Goal: Task Accomplishment & Management: Use online tool/utility

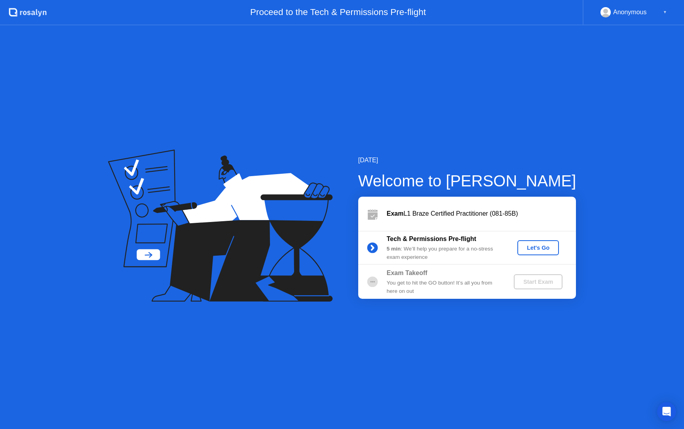
click at [536, 248] on div "Let's Go" at bounding box center [538, 248] width 35 height 6
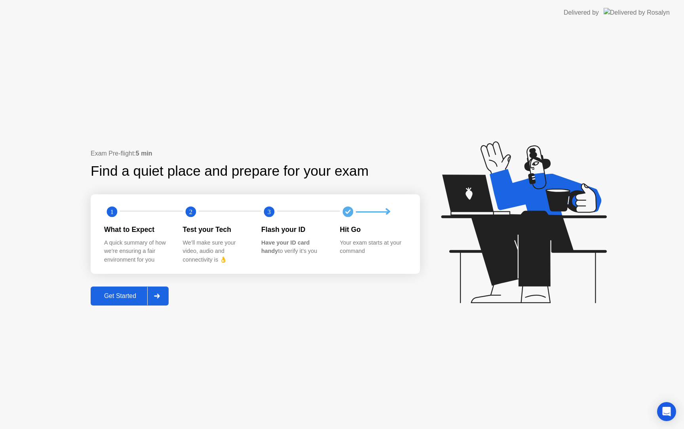
click at [117, 296] on div "Get Started" at bounding box center [120, 296] width 54 height 7
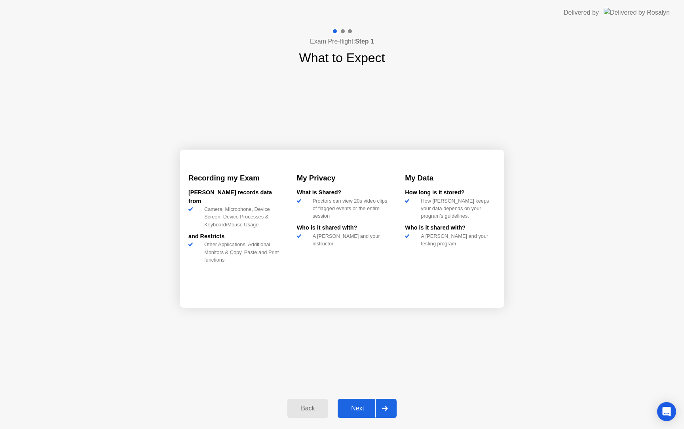
click at [342, 409] on div "Next" at bounding box center [357, 408] width 35 height 7
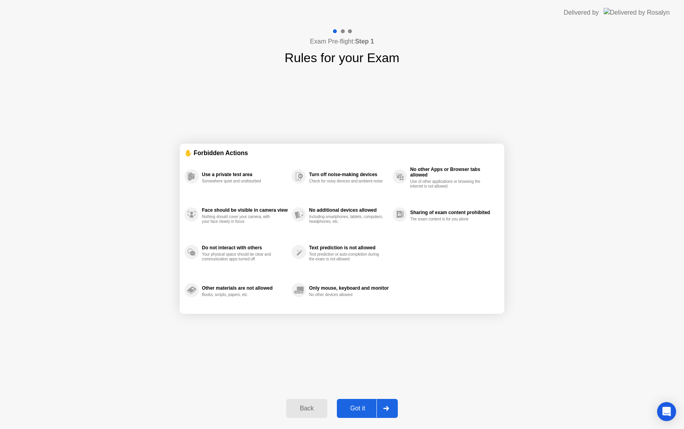
click at [352, 408] on div "Got it" at bounding box center [357, 408] width 37 height 7
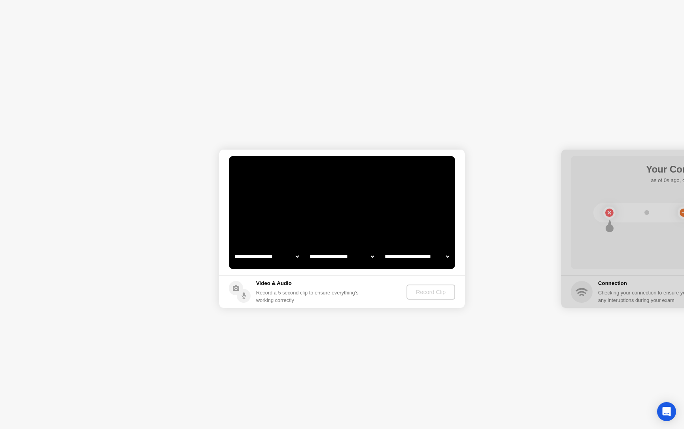
select select "**********"
select select "*******"
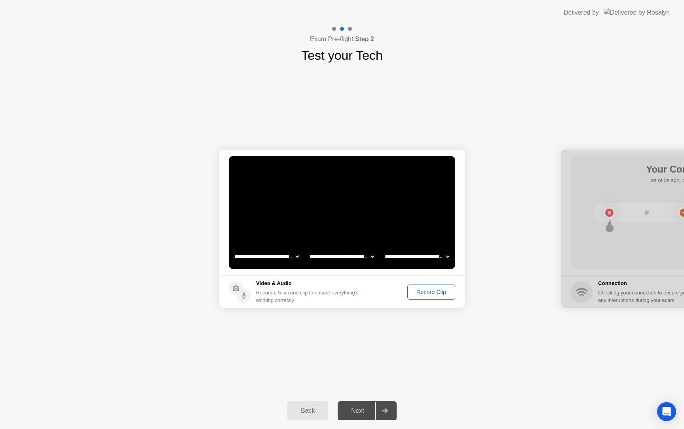
click at [439, 295] on div "Record Clip" at bounding box center [431, 292] width 42 height 6
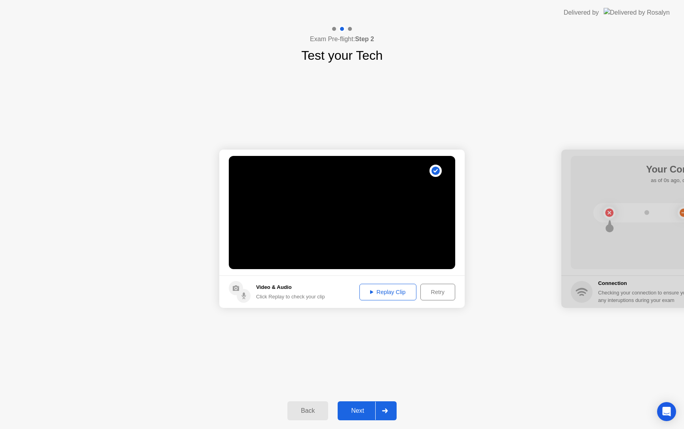
click at [384, 289] on div "Replay Clip" at bounding box center [387, 292] width 51 height 6
click at [360, 410] on div "Next" at bounding box center [357, 410] width 35 height 7
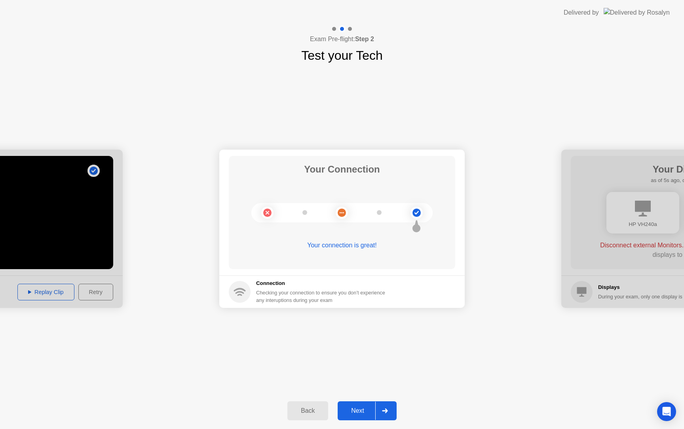
click at [355, 408] on div "Next" at bounding box center [357, 410] width 35 height 7
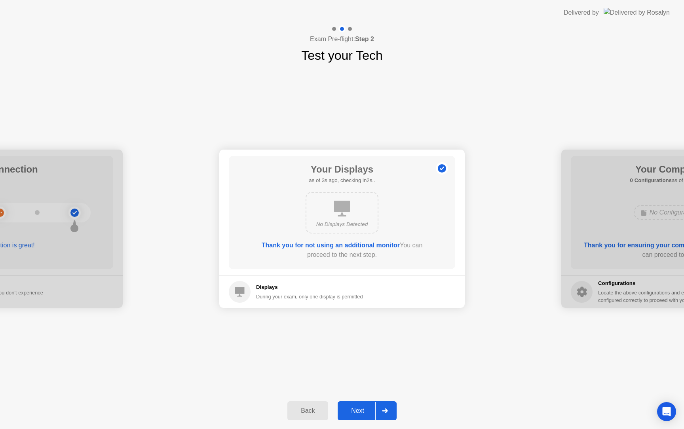
click at [356, 410] on div "Next" at bounding box center [357, 410] width 35 height 7
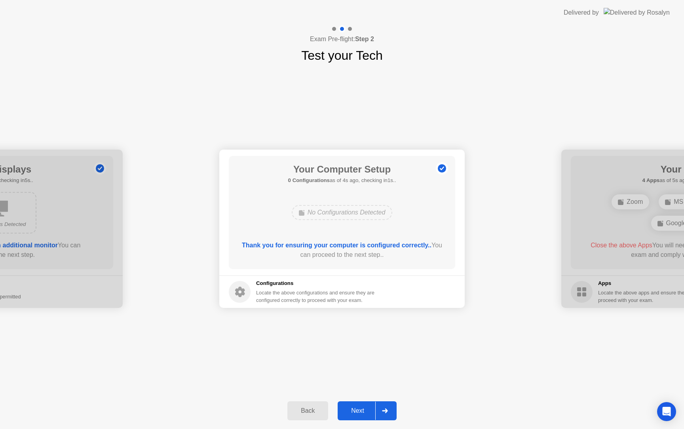
click at [356, 410] on div "Next" at bounding box center [357, 410] width 35 height 7
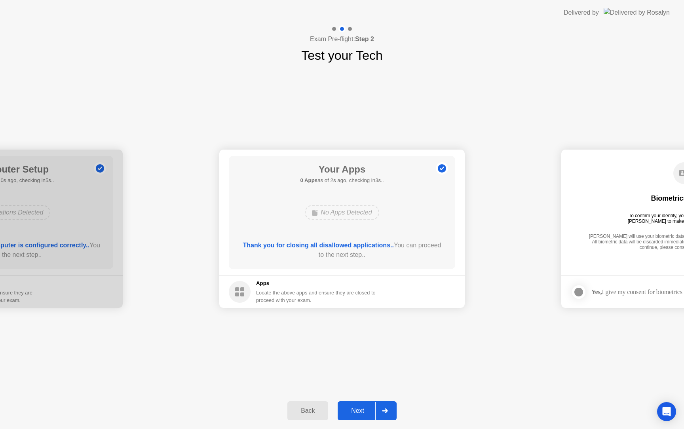
click at [358, 412] on div "Next" at bounding box center [357, 410] width 35 height 7
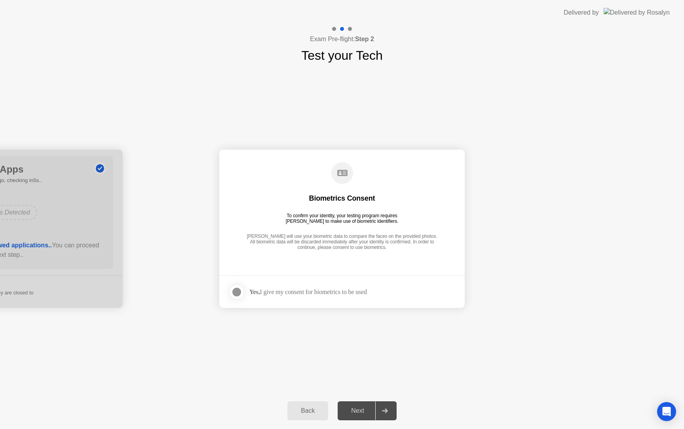
click at [257, 298] on div "Yes, I give my consent for biometrics to be used" at bounding box center [298, 292] width 138 height 16
click at [241, 290] on div at bounding box center [237, 292] width 10 height 10
click at [353, 414] on div "Next" at bounding box center [357, 410] width 35 height 7
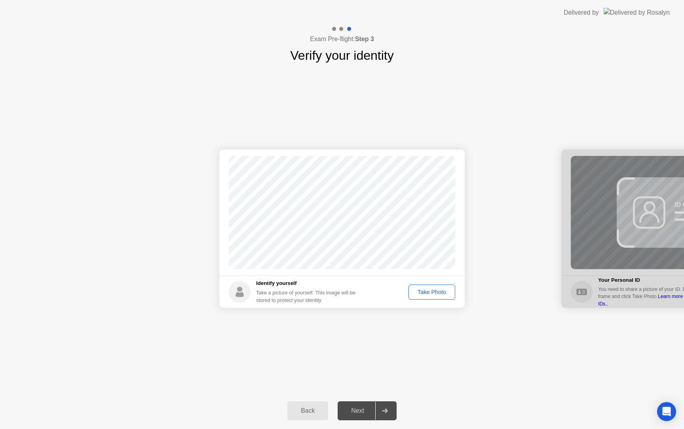
click at [432, 291] on div "Take Photo" at bounding box center [431, 292] width 41 height 6
click at [357, 410] on div "Next" at bounding box center [357, 410] width 35 height 7
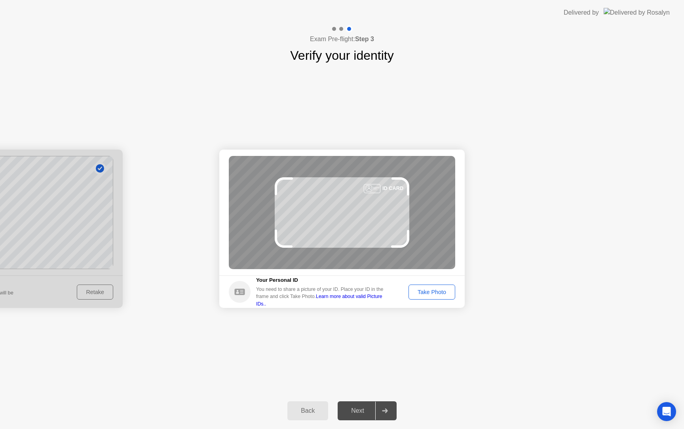
click at [429, 293] on div "Take Photo" at bounding box center [431, 292] width 41 height 6
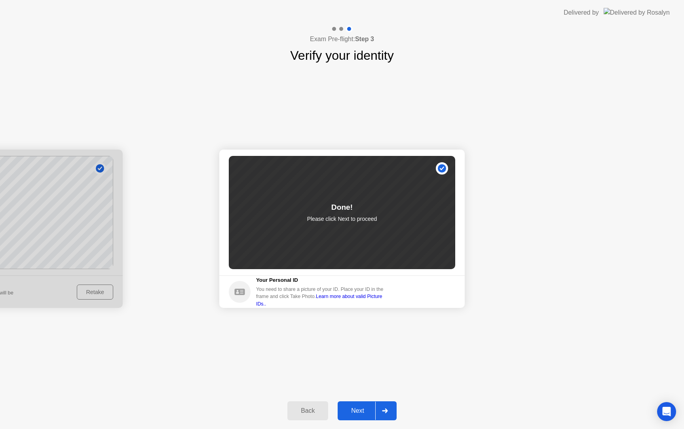
click at [354, 407] on div "Next" at bounding box center [357, 410] width 35 height 7
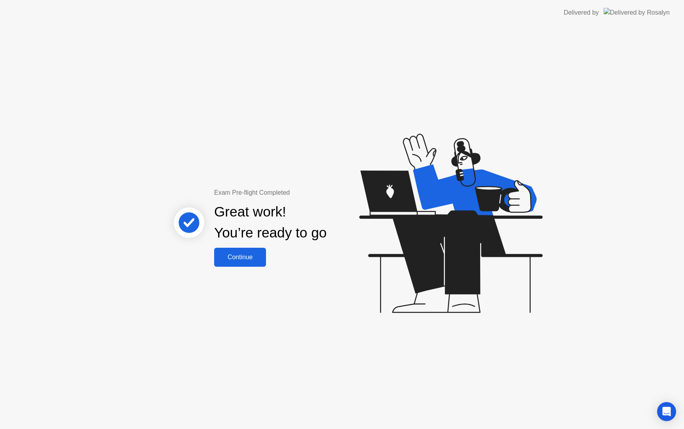
click at [247, 255] on div "Continue" at bounding box center [240, 257] width 47 height 7
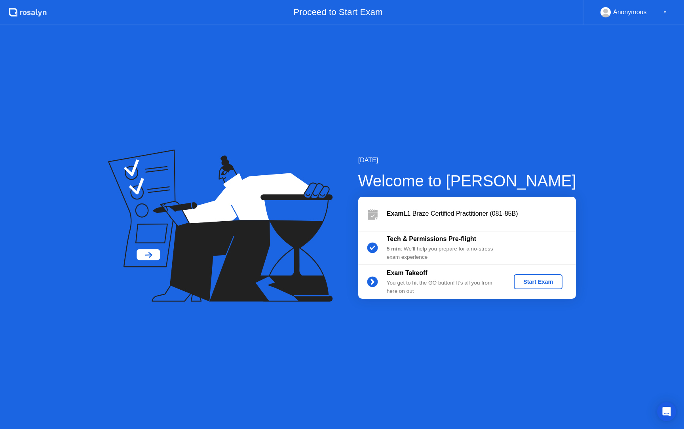
click at [529, 284] on div "Start Exam" at bounding box center [538, 282] width 42 height 6
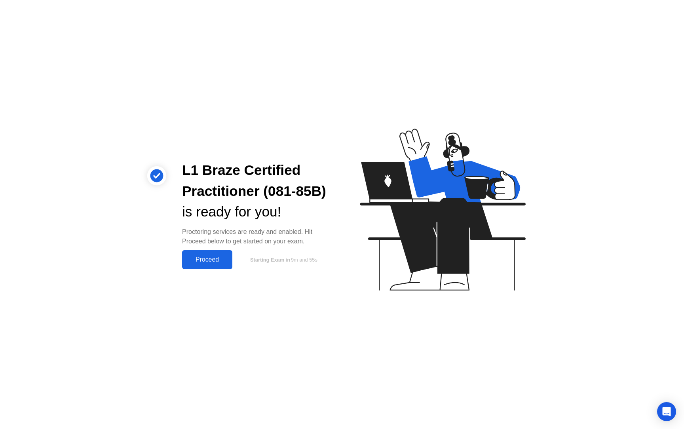
click at [210, 260] on div "Proceed" at bounding box center [207, 259] width 46 height 7
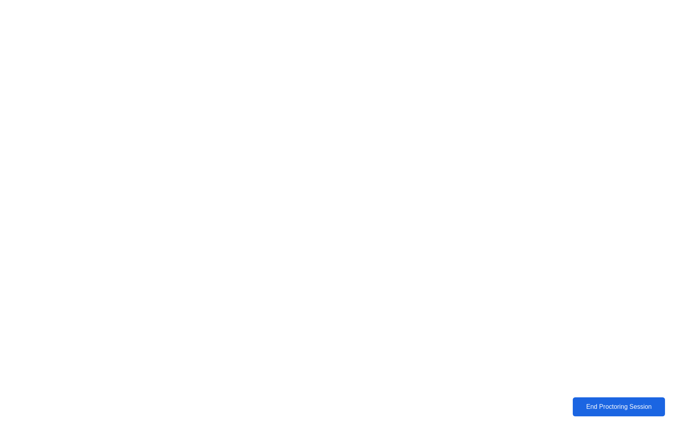
click at [620, 405] on div "End Proctoring Session" at bounding box center [618, 407] width 95 height 8
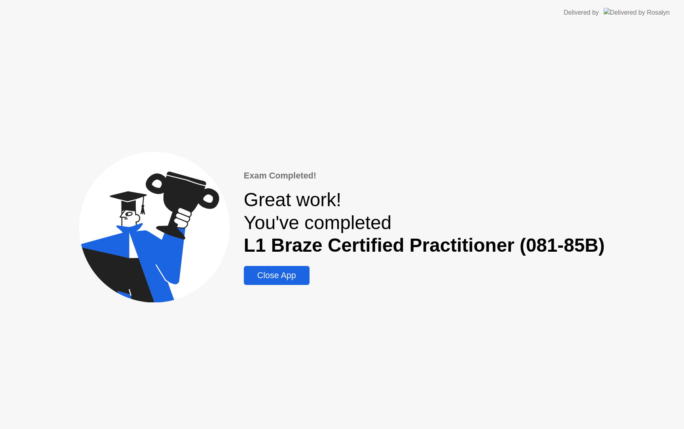
click at [279, 277] on div "Close App" at bounding box center [276, 276] width 61 height 10
